Goal: Task Accomplishment & Management: Manage account settings

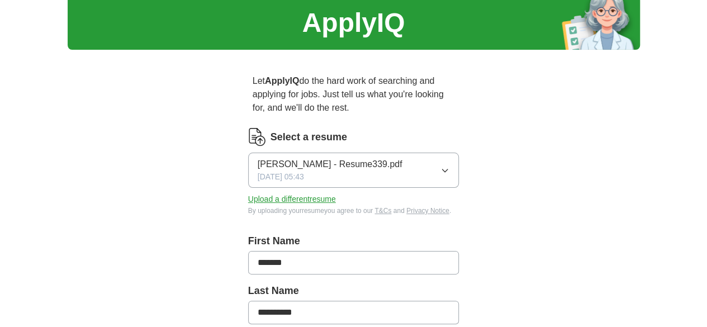
scroll to position [56, 0]
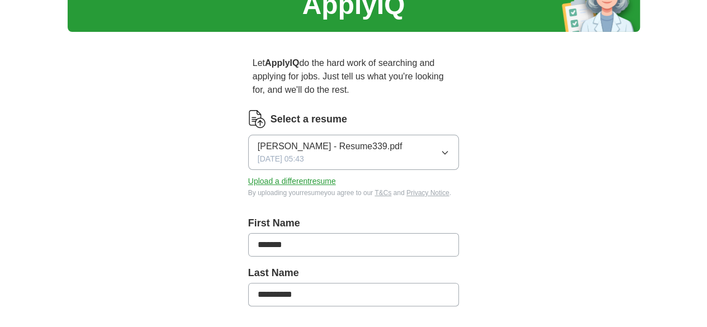
click at [296, 176] on button "Upload a different resume" at bounding box center [292, 182] width 88 height 12
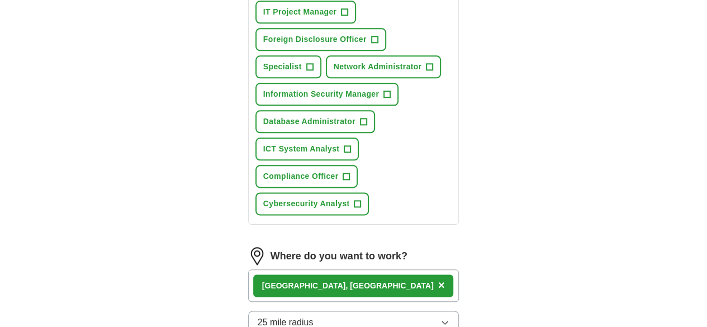
scroll to position [671, 0]
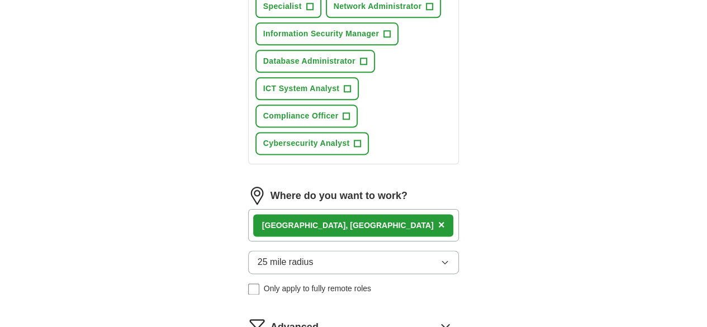
click at [335, 250] on button "25 mile radius" at bounding box center [353, 261] width 211 height 23
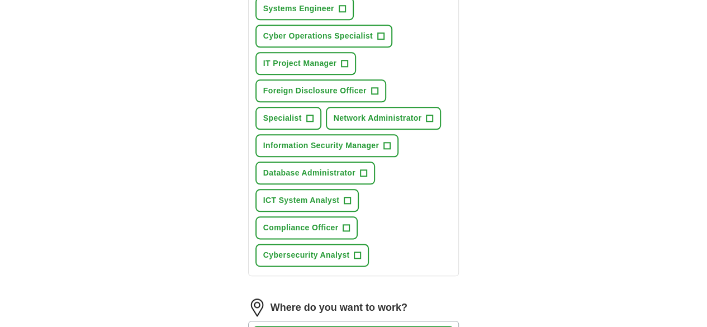
scroll to position [727, 0]
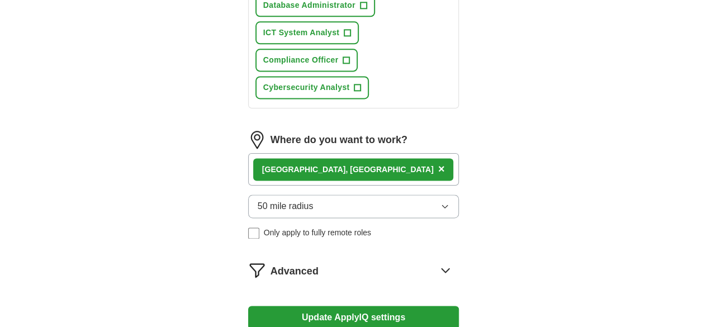
click at [322, 306] on button "Update ApplyIQ settings" at bounding box center [353, 317] width 211 height 23
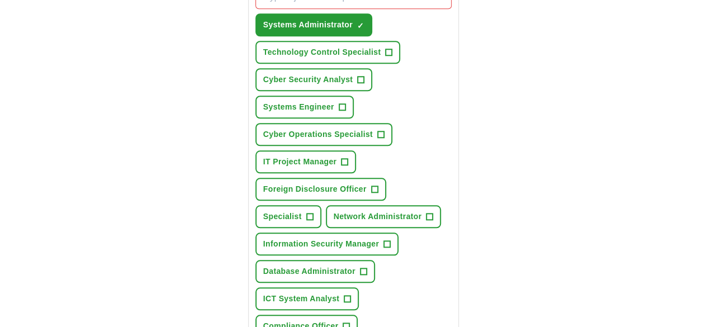
scroll to position [349, 0]
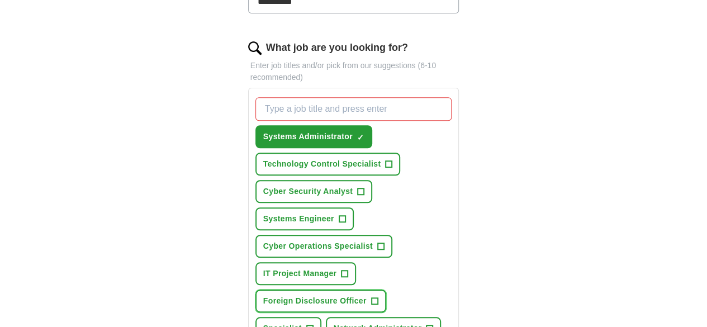
click at [371, 297] on span "+" at bounding box center [374, 301] width 7 height 9
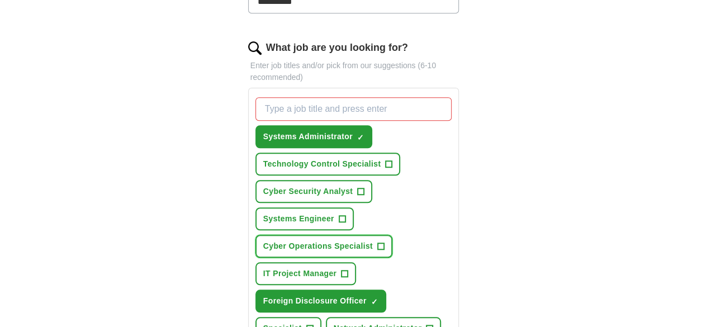
click at [377, 242] on span "+" at bounding box center [380, 246] width 7 height 9
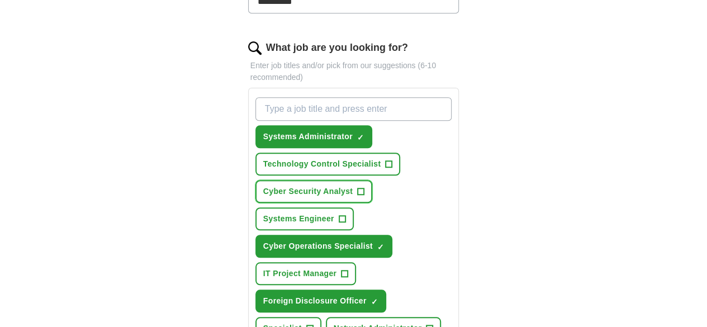
click at [358, 187] on span "+" at bounding box center [361, 191] width 7 height 9
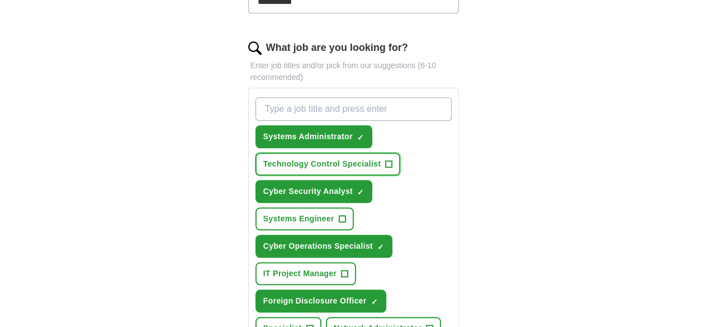
click at [386, 160] on span "+" at bounding box center [389, 164] width 7 height 9
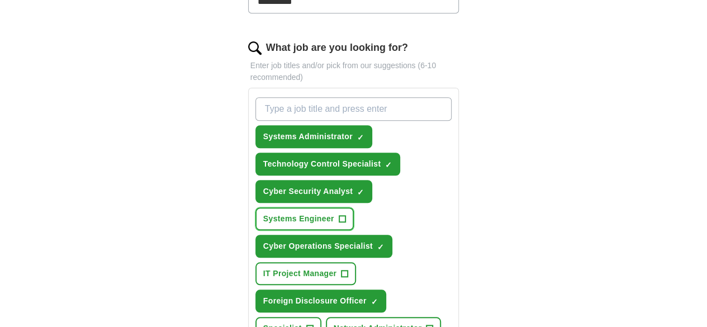
click at [346, 215] on span "+" at bounding box center [342, 219] width 7 height 9
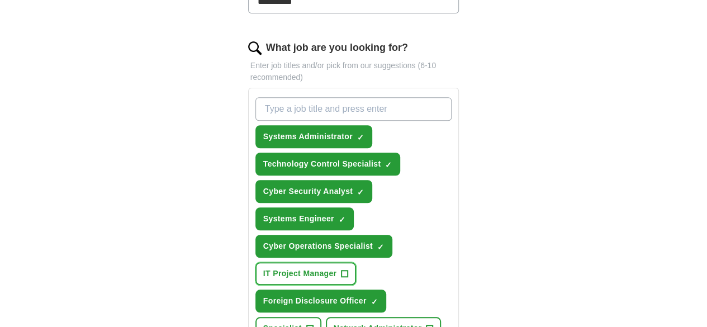
click at [357, 262] on button "IT Project Manager +" at bounding box center [306, 273] width 101 height 23
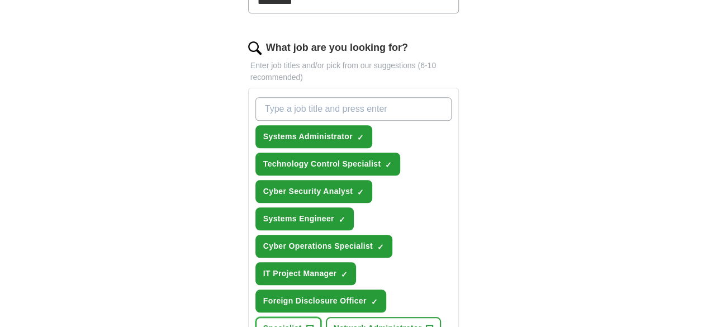
click at [313, 324] on span "+" at bounding box center [309, 328] width 7 height 9
click at [330, 317] on button "Network Administrator +" at bounding box center [384, 328] width 116 height 23
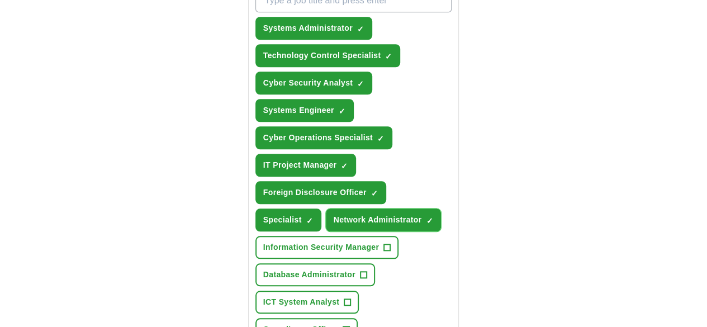
scroll to position [461, 0]
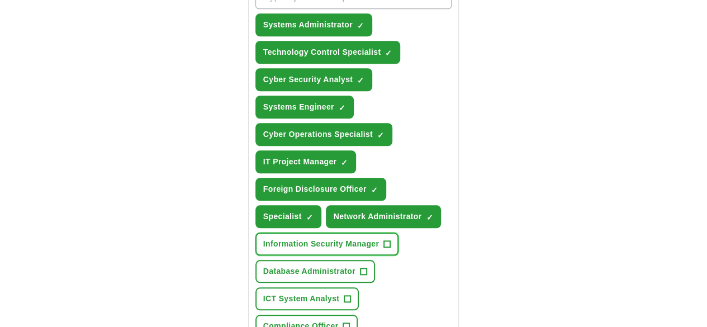
click at [384, 240] on span "+" at bounding box center [387, 244] width 7 height 9
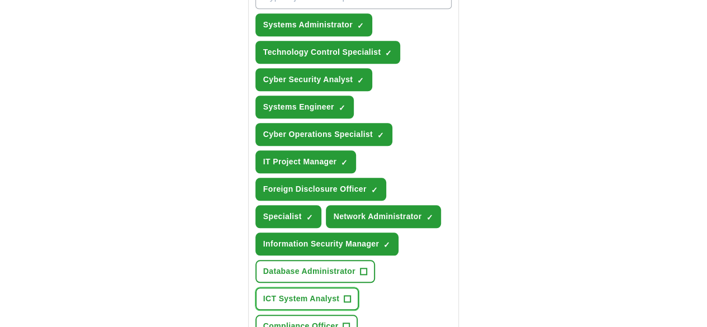
click at [351, 295] on span "+" at bounding box center [347, 299] width 7 height 9
click at [360, 267] on span "+" at bounding box center [363, 271] width 7 height 9
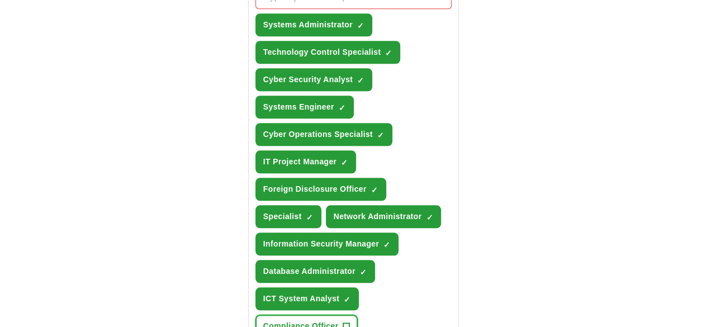
click at [343, 322] on span "+" at bounding box center [346, 326] width 7 height 9
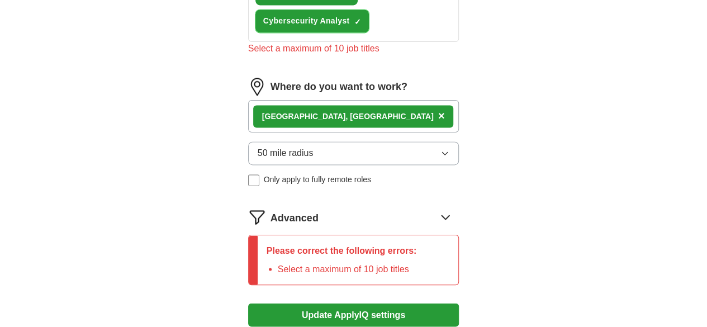
scroll to position [796, 0]
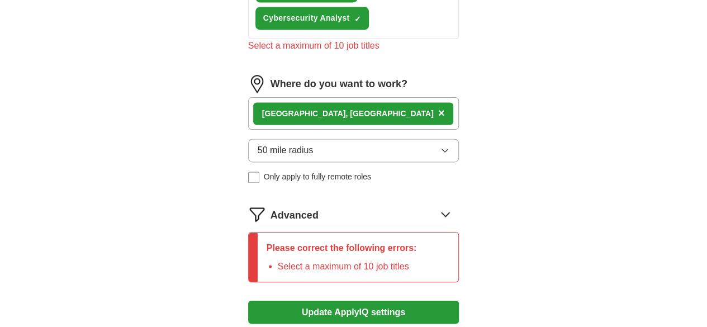
click at [387, 300] on button "Update ApplyIQ settings" at bounding box center [353, 311] width 211 height 23
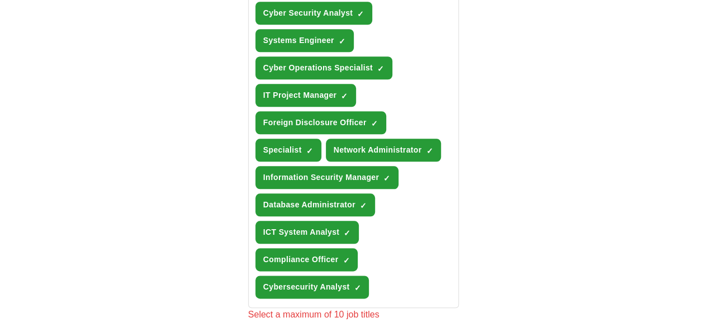
scroll to position [517, 0]
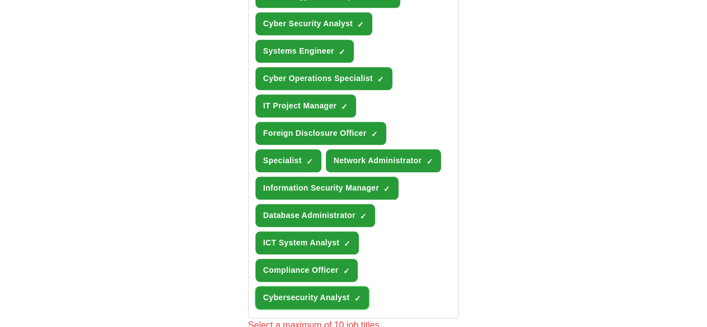
click at [0, 0] on span "×" at bounding box center [0, 0] width 0 height 0
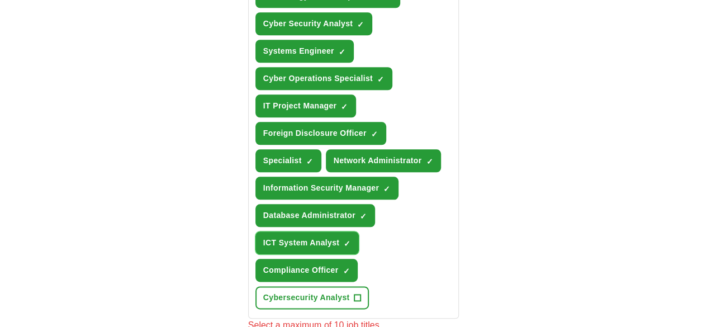
click at [359, 231] on button "ICT System Analyst ✓ ×" at bounding box center [308, 242] width 104 height 23
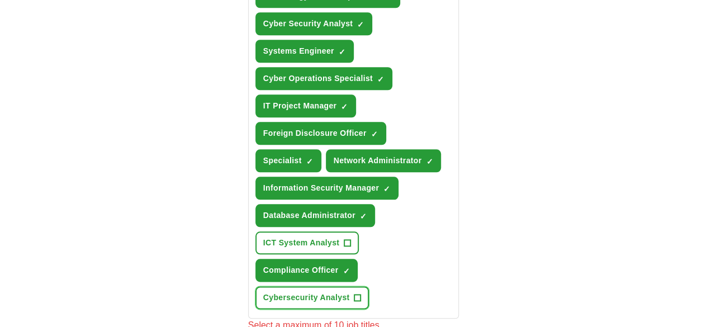
click at [361, 294] on span "+" at bounding box center [357, 298] width 7 height 9
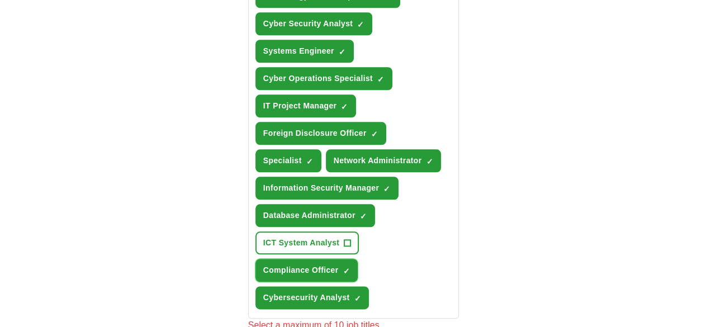
click at [0, 0] on span "×" at bounding box center [0, 0] width 0 height 0
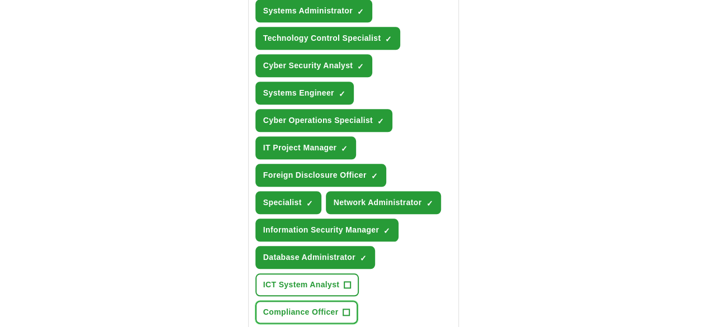
scroll to position [461, 0]
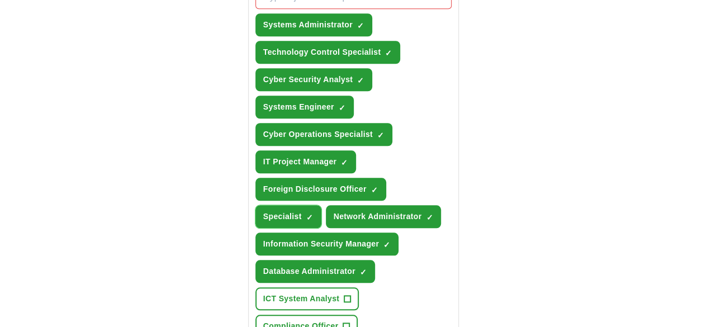
click at [0, 0] on span "×" at bounding box center [0, 0] width 0 height 0
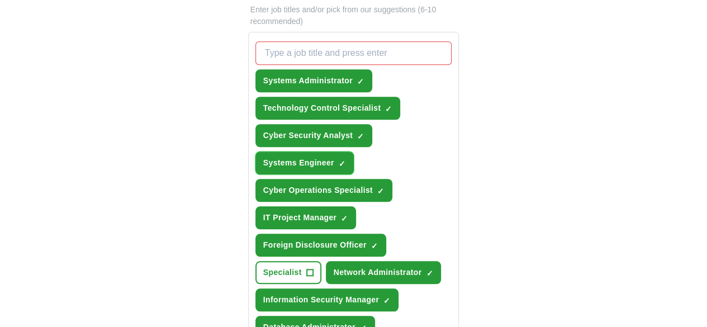
click at [0, 0] on span "×" at bounding box center [0, 0] width 0 height 0
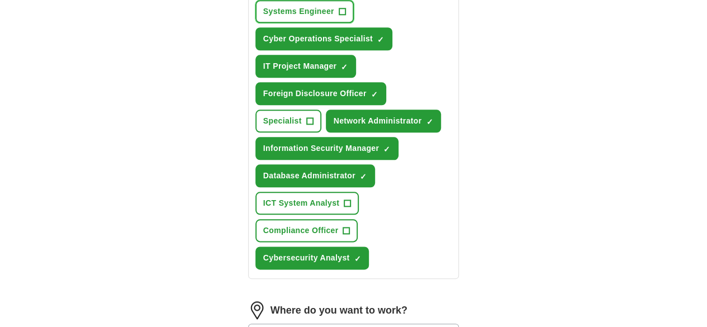
scroll to position [684, 0]
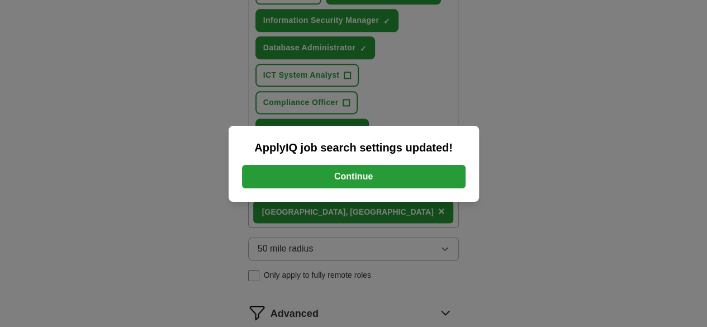
click at [361, 186] on button "Continue" at bounding box center [354, 176] width 224 height 23
